Goal: Task Accomplishment & Management: Manage account settings

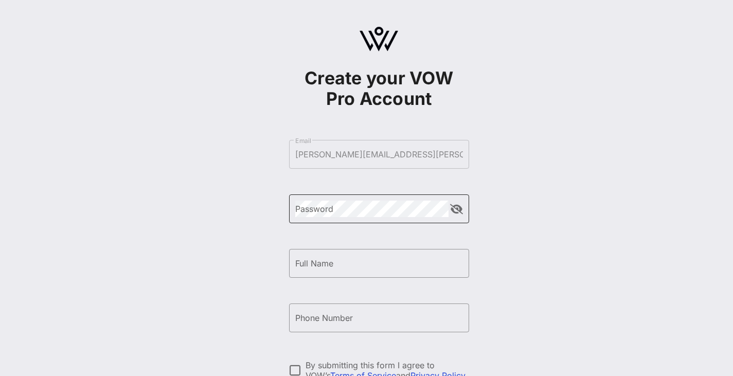
scroll to position [123, 0]
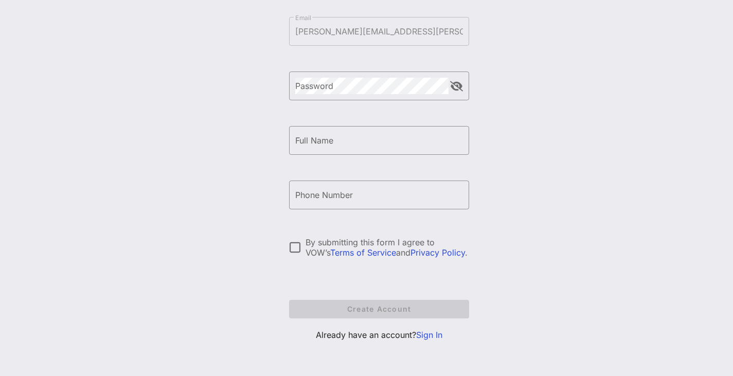
click at [437, 334] on link "Sign In" at bounding box center [429, 335] width 26 height 10
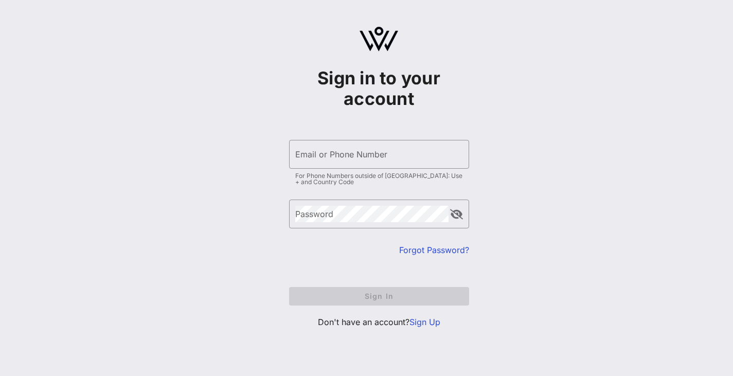
type input "[PERSON_NAME][EMAIL_ADDRESS][PERSON_NAME][DOMAIN_NAME]"
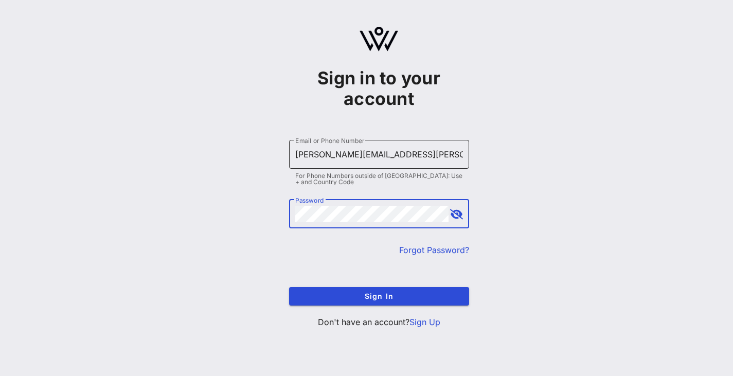
click at [317, 158] on input "[PERSON_NAME][EMAIL_ADDRESS][PERSON_NAME][DOMAIN_NAME]" at bounding box center [379, 154] width 168 height 16
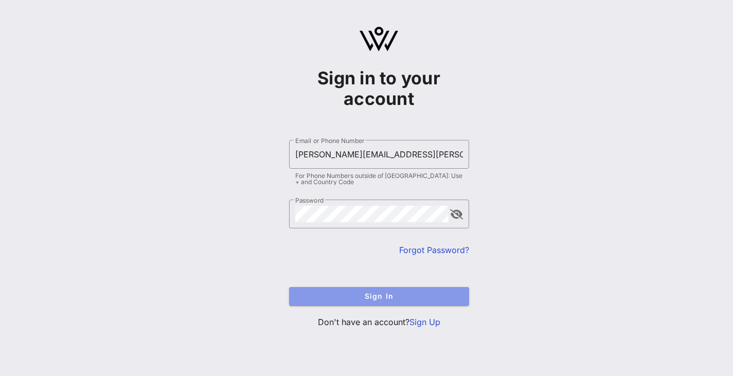
click at [374, 304] on button "Sign In" at bounding box center [379, 296] width 180 height 19
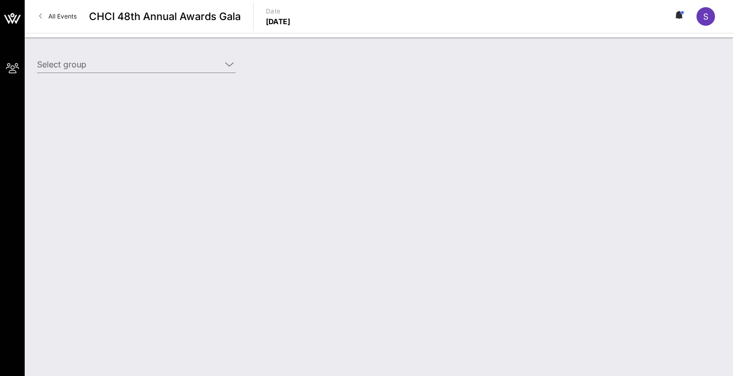
type input "Diageo (Diageo) [[PERSON_NAME], [PERSON_NAME][EMAIL_ADDRESS][PERSON_NAME][DOMAI…"
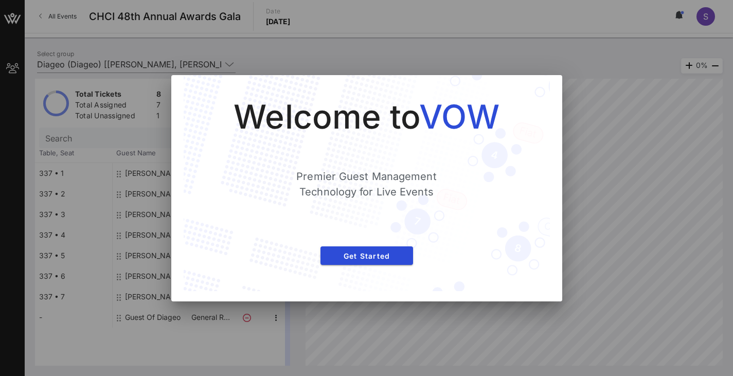
click at [536, 106] on div "Welcome to VOW Premier Guest Management Technology for Live Events Get Started" at bounding box center [367, 183] width 366 height 216
click at [368, 254] on span "Get Started" at bounding box center [366, 255] width 76 height 9
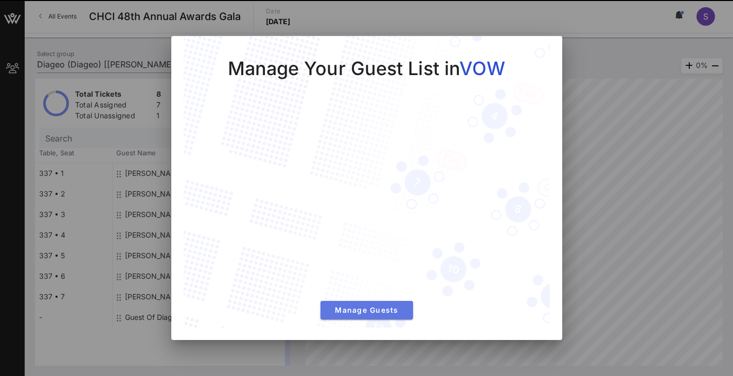
click at [392, 306] on span "Manage Guests" at bounding box center [366, 309] width 76 height 9
